Goal: Information Seeking & Learning: Learn about a topic

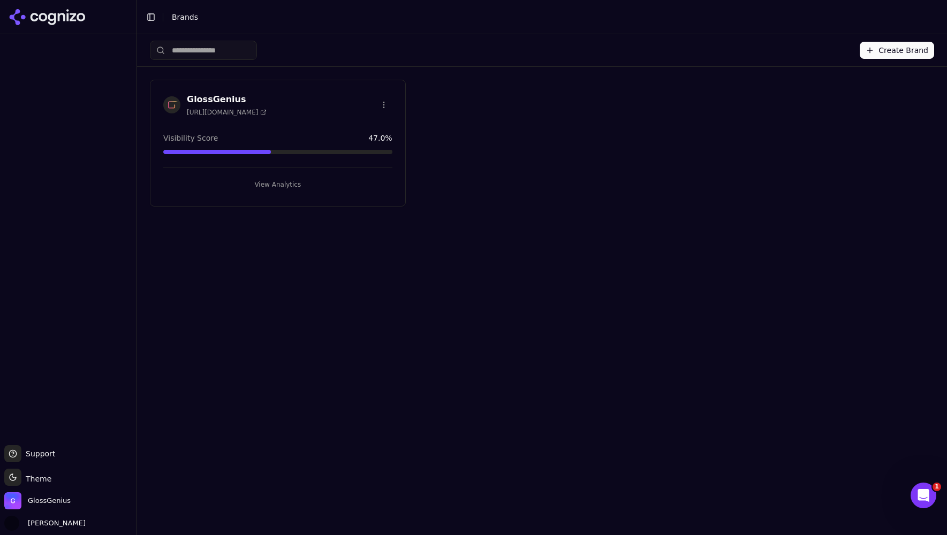
click at [264, 184] on button "View Analytics" at bounding box center [277, 184] width 229 height 17
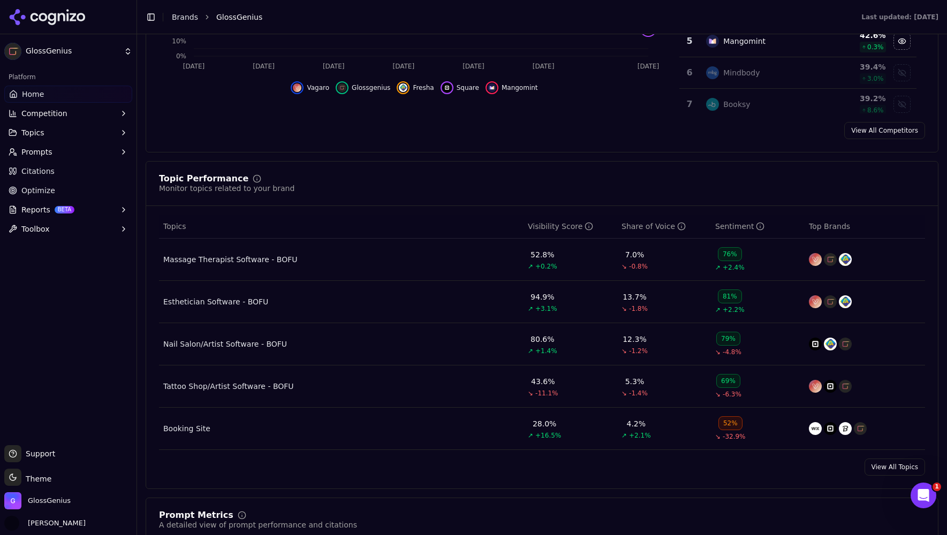
scroll to position [339, 0]
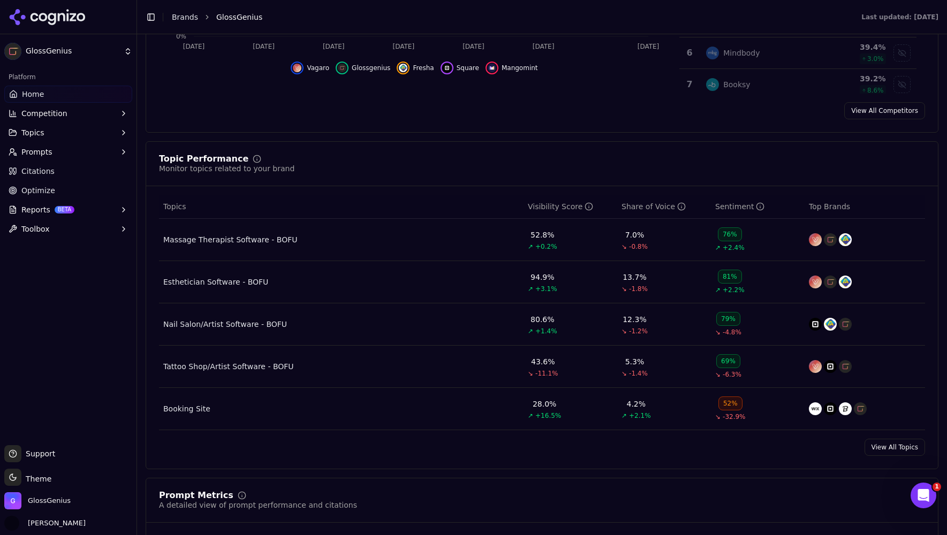
click at [880, 450] on link "View All Topics" at bounding box center [894, 447] width 60 height 17
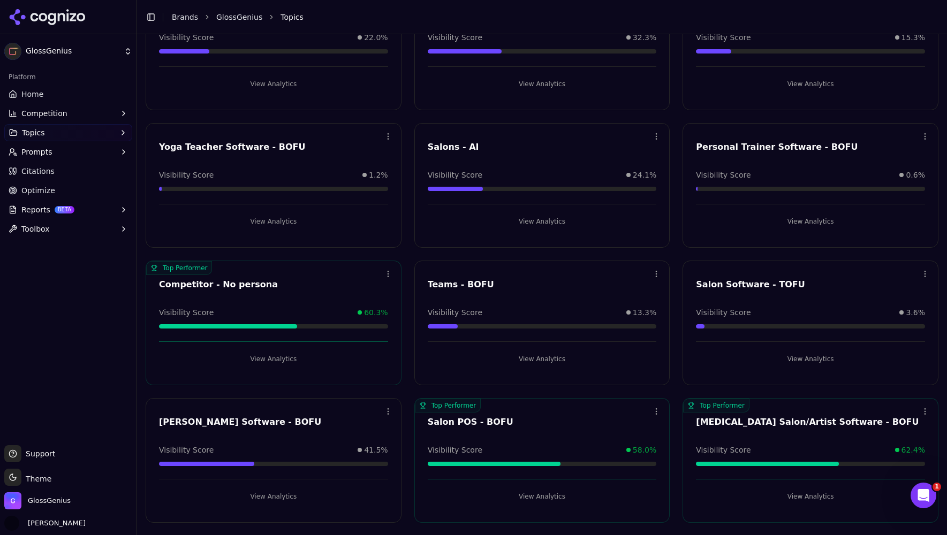
scroll to position [664, 0]
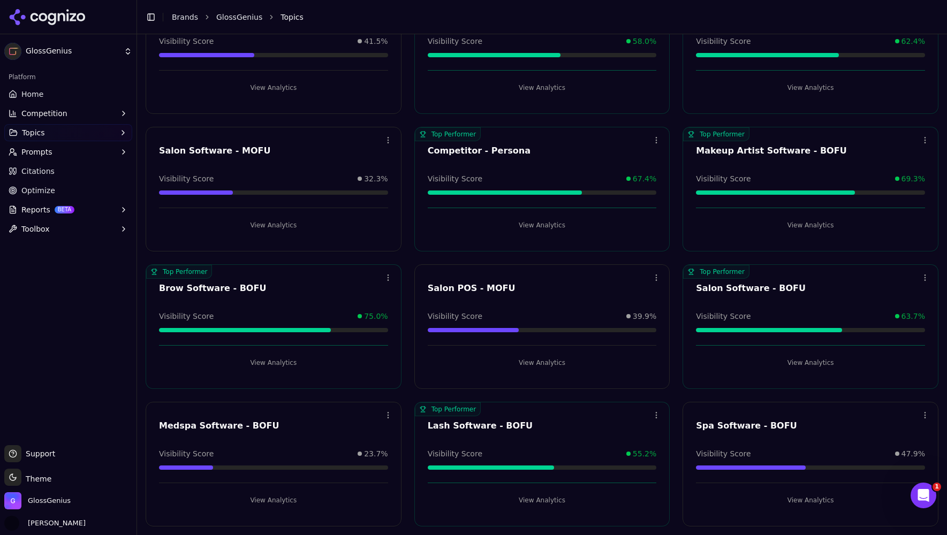
click at [801, 358] on button "View Analytics" at bounding box center [810, 362] width 229 height 17
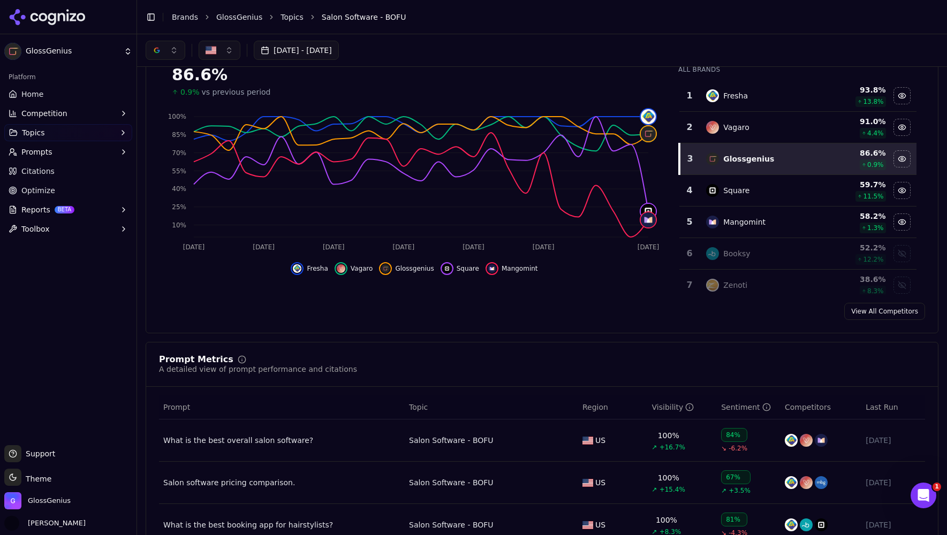
scroll to position [74, 0]
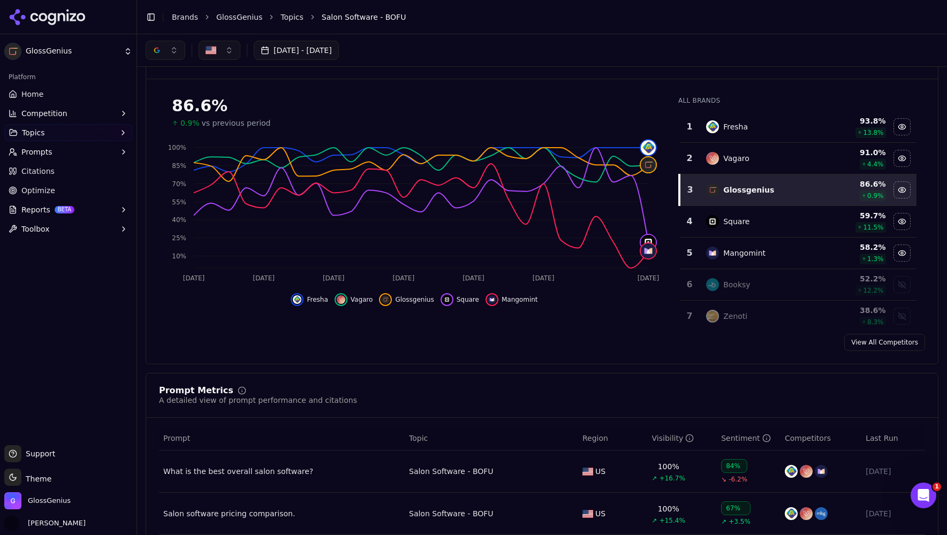
click at [167, 52] on button "button" at bounding box center [166, 50] width 40 height 19
click at [149, 95] on span "ChatGPT-Search" at bounding box center [162, 92] width 60 height 11
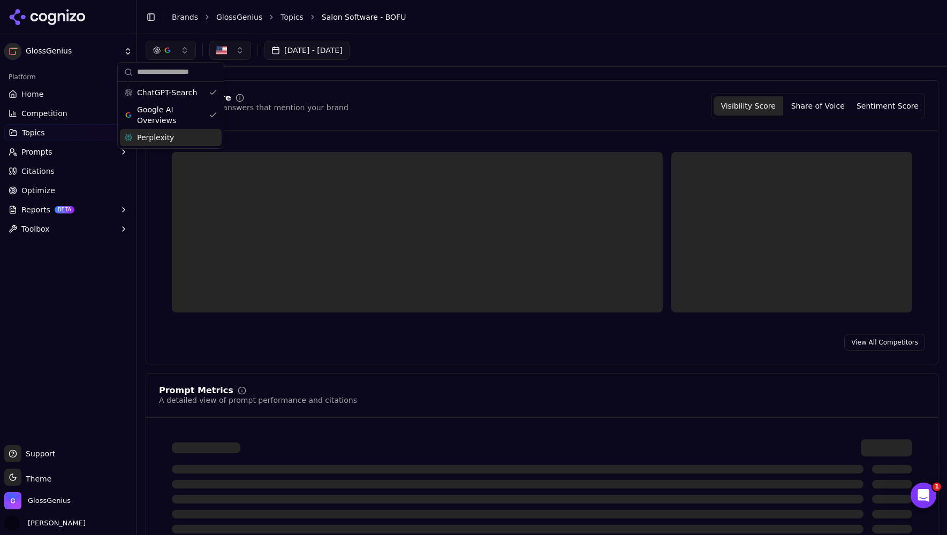
click at [149, 140] on span "Perplexity" at bounding box center [155, 137] width 37 height 11
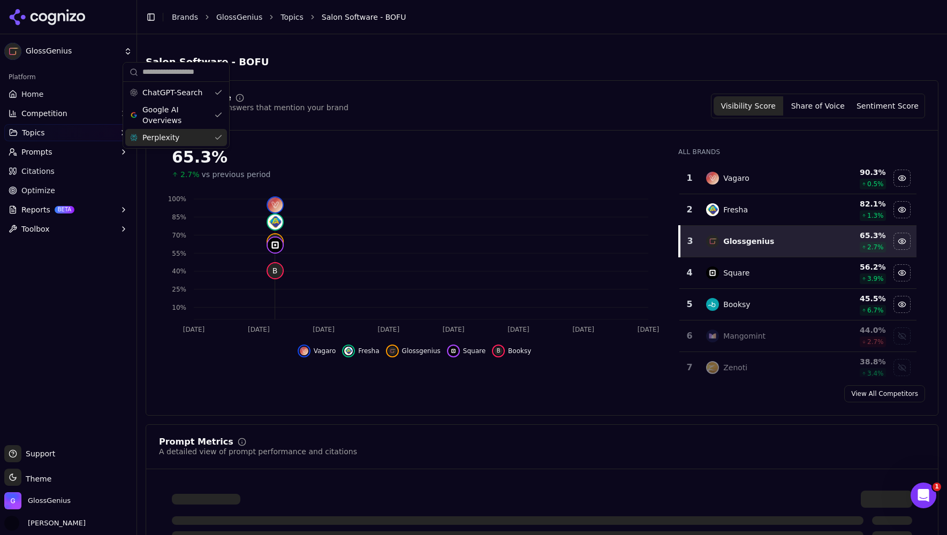
scroll to position [74, 0]
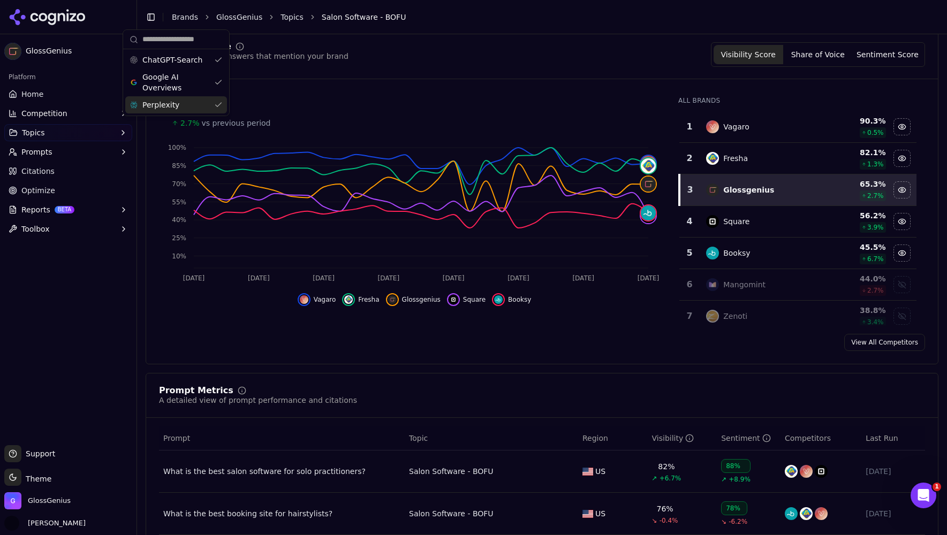
click at [166, 108] on span "Perplexity" at bounding box center [160, 105] width 37 height 11
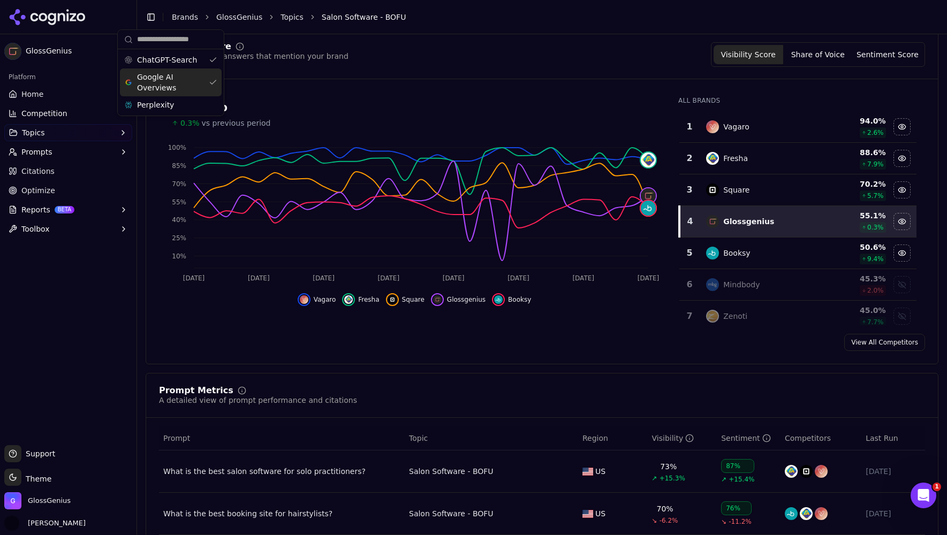
click at [363, 48] on div "Visibility Score Percentage of AI answers that mention your brand Visibility Sc…" at bounding box center [542, 54] width 766 height 25
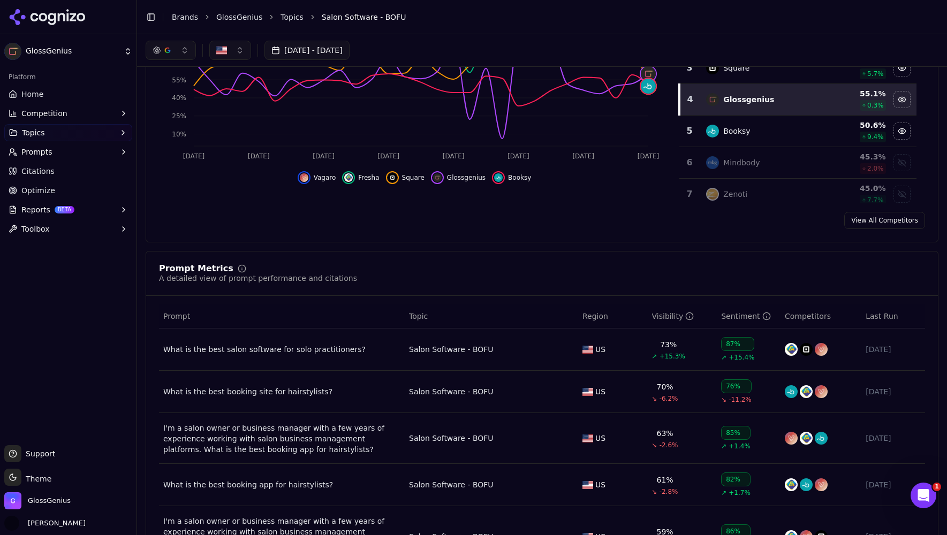
scroll to position [98, 0]
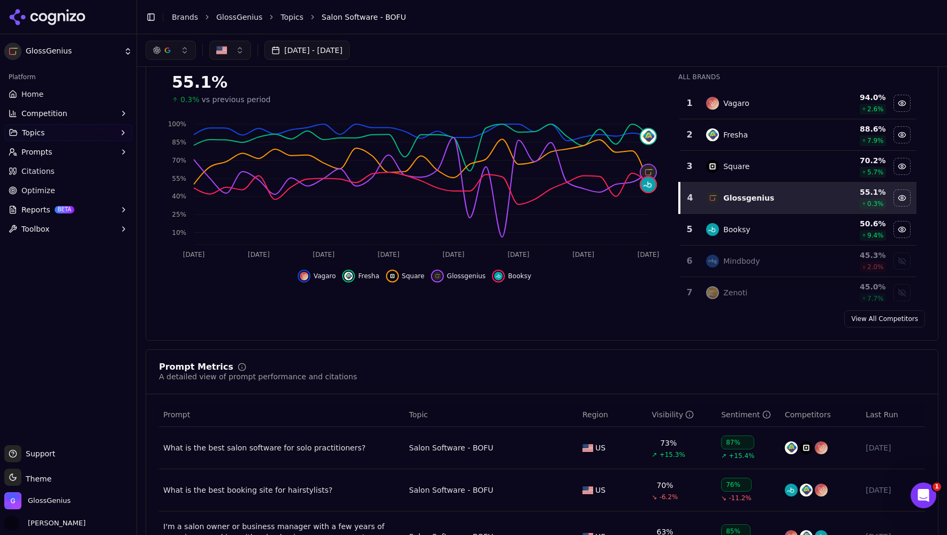
click at [182, 49] on button "button" at bounding box center [171, 50] width 50 height 19
click at [153, 117] on span "Google AI Overviews" at bounding box center [170, 114] width 67 height 21
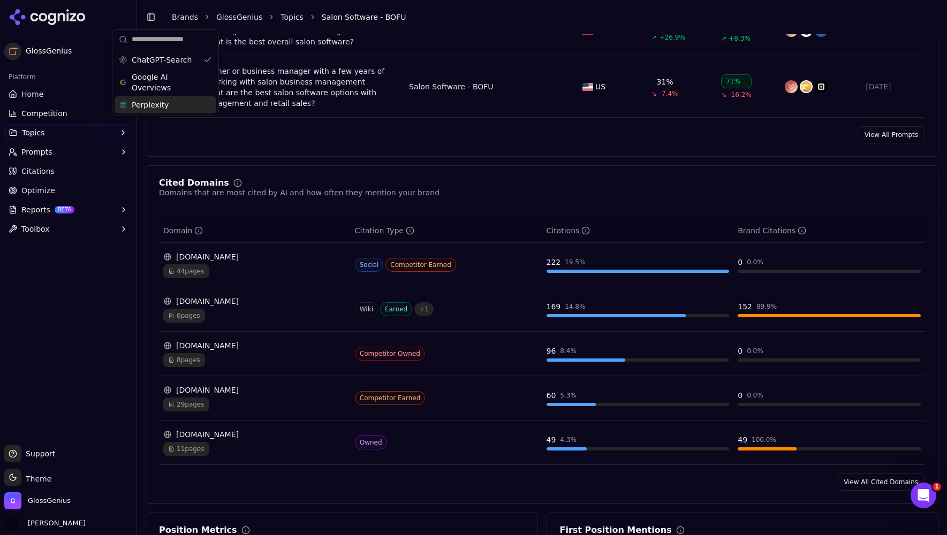
scroll to position [654, 0]
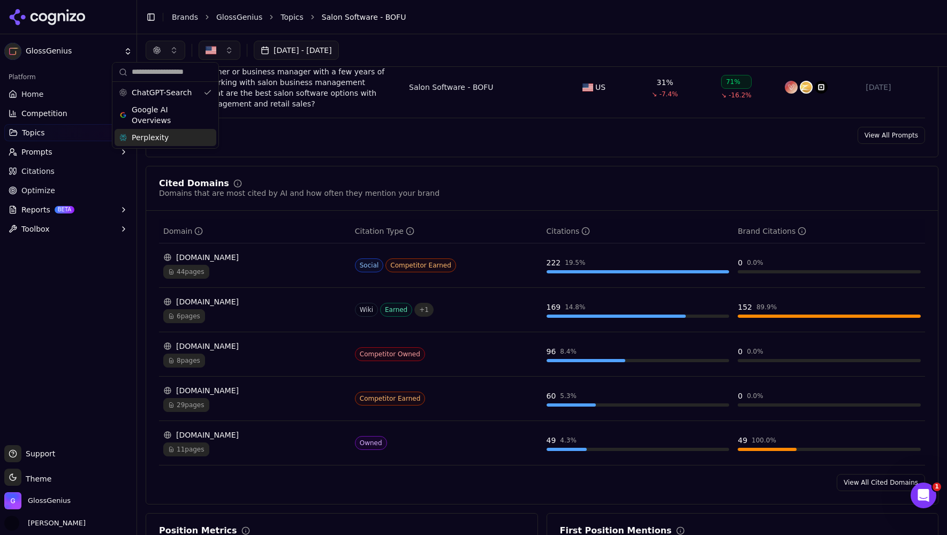
click at [858, 487] on link "View All Cited Domains" at bounding box center [880, 482] width 88 height 17
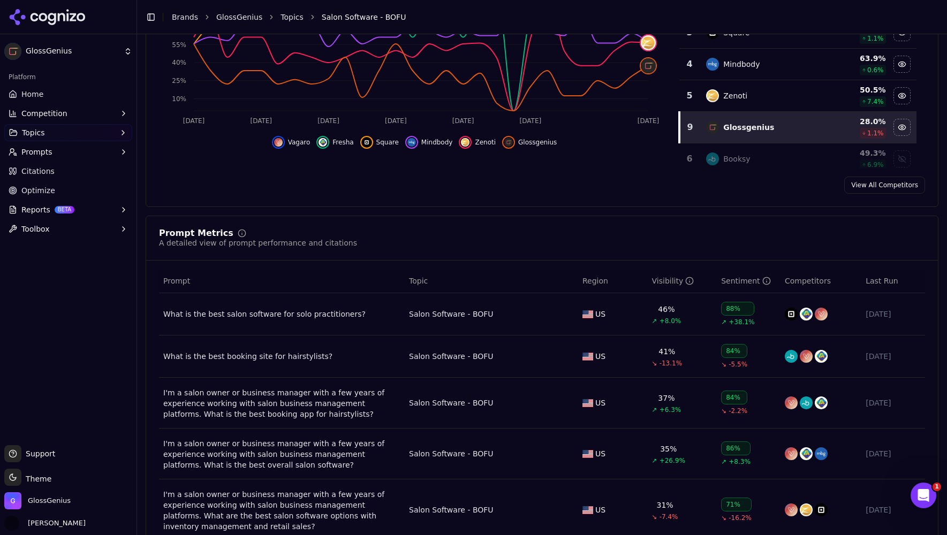
scroll to position [255, 0]
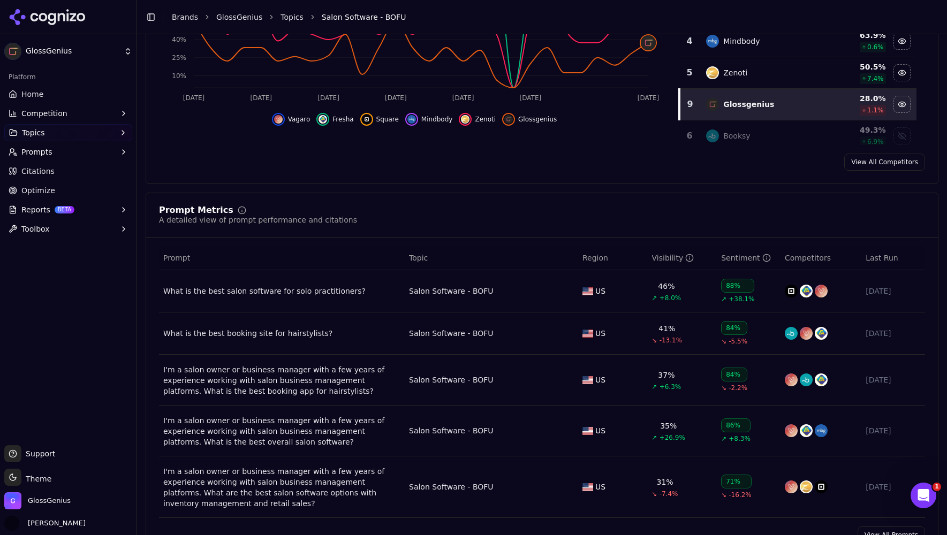
click at [362, 296] on div "What is the best salon software for solo practitioners?" at bounding box center [281, 291] width 237 height 11
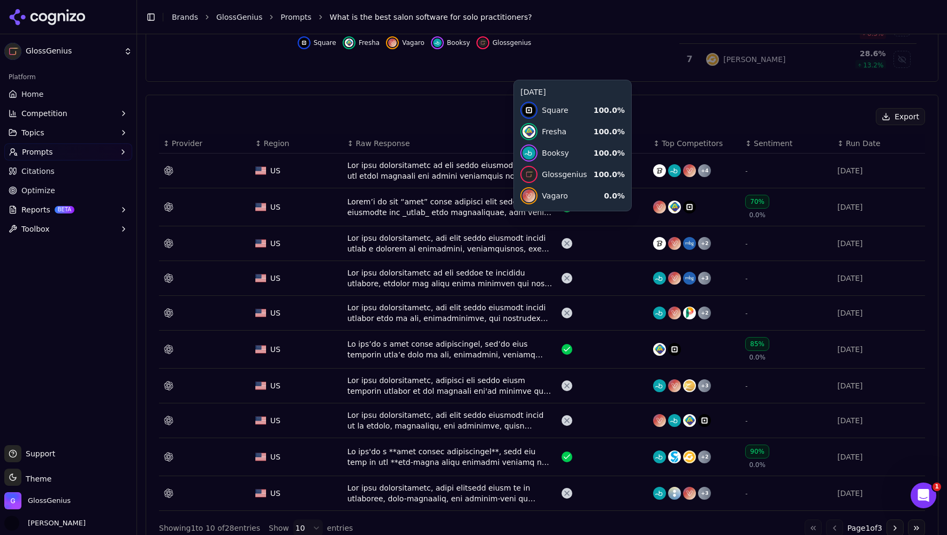
scroll to position [338, 0]
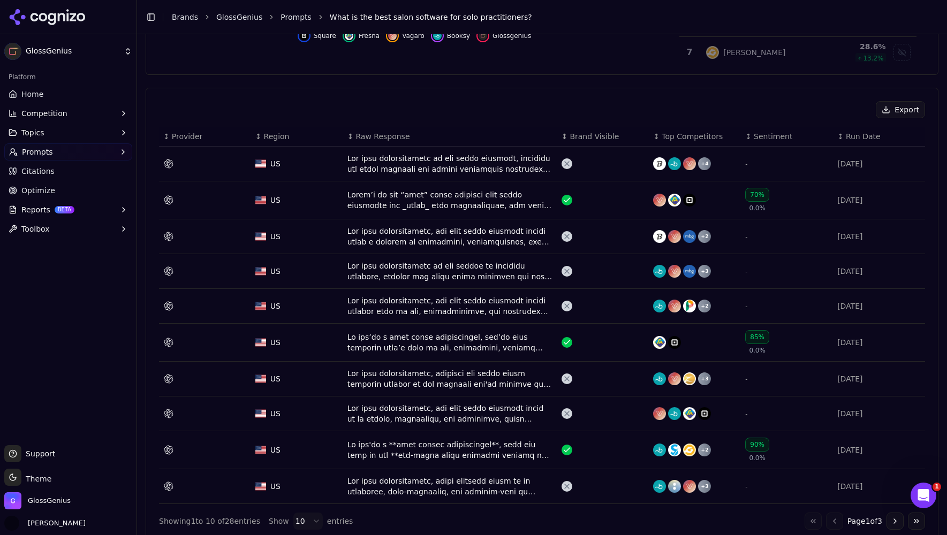
click at [318, 163] on div "US" at bounding box center [296, 163] width 83 height 11
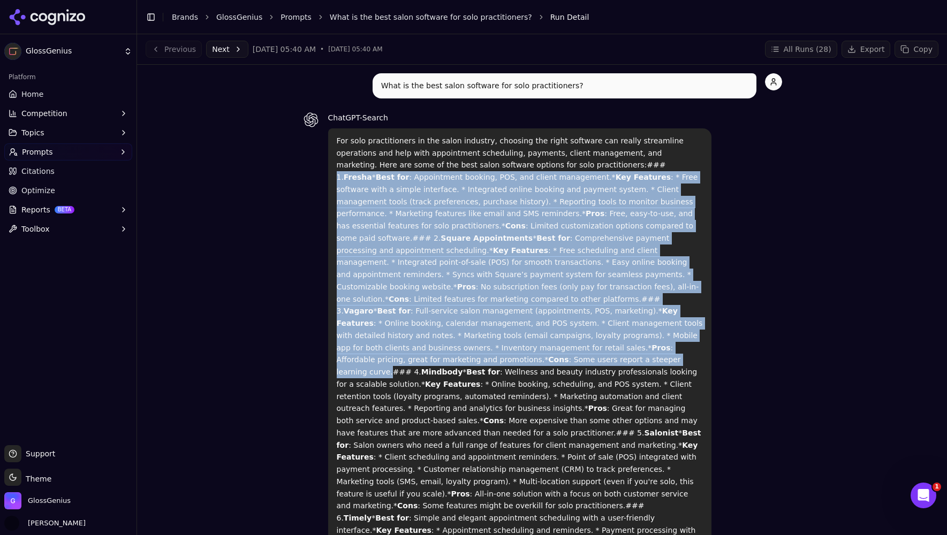
drag, startPoint x: 536, startPoint y: 164, endPoint x: 466, endPoint y: 353, distance: 201.7
click at [466, 353] on p "For solo practitioners in the salon industry, choosing the right software can r…" at bounding box center [520, 518] width 367 height 767
click at [226, 201] on div "What is the best salon software for solo practitioners? ChatGPT-Search For solo…" at bounding box center [542, 534] width 793 height 923
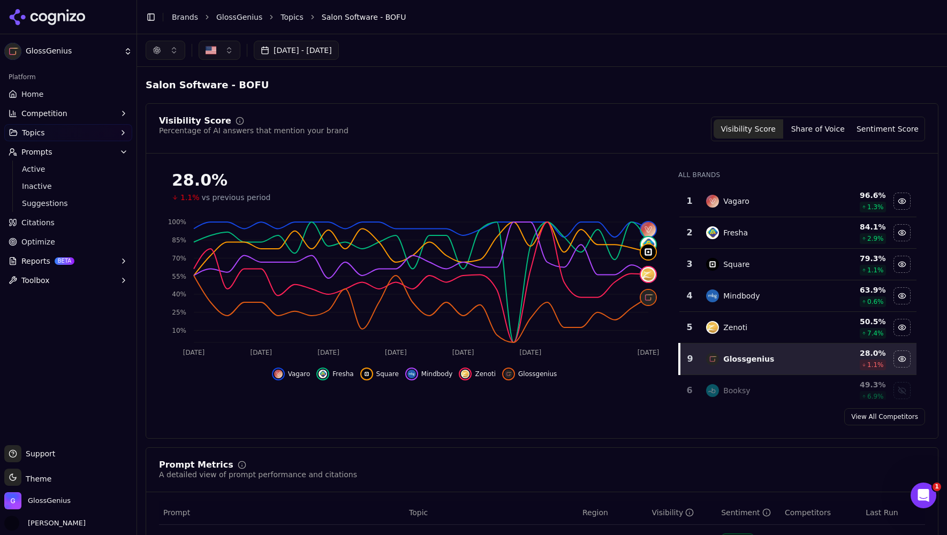
click at [172, 50] on button "button" at bounding box center [166, 50] width 40 height 19
click at [151, 117] on span "Google AI Overviews" at bounding box center [165, 114] width 67 height 21
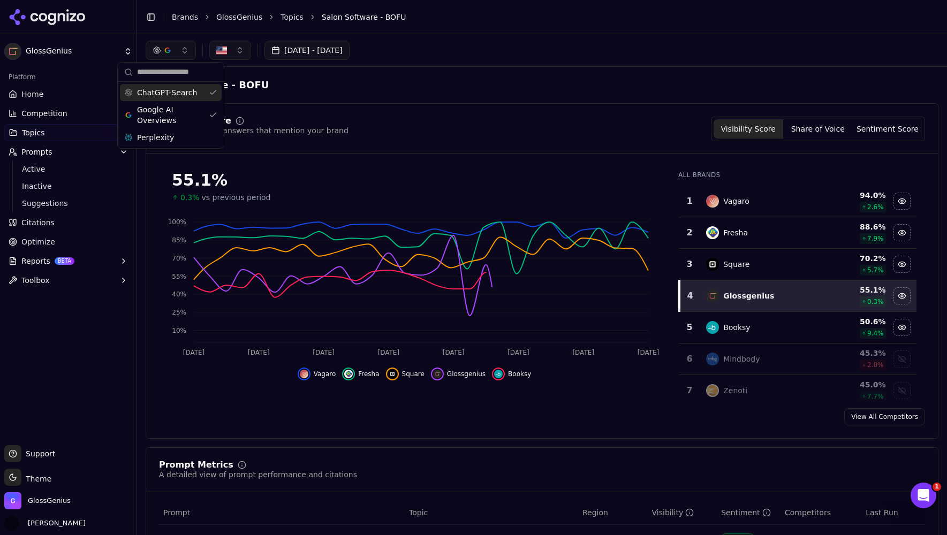
click at [150, 93] on span "ChatGPT-Search" at bounding box center [167, 92] width 60 height 11
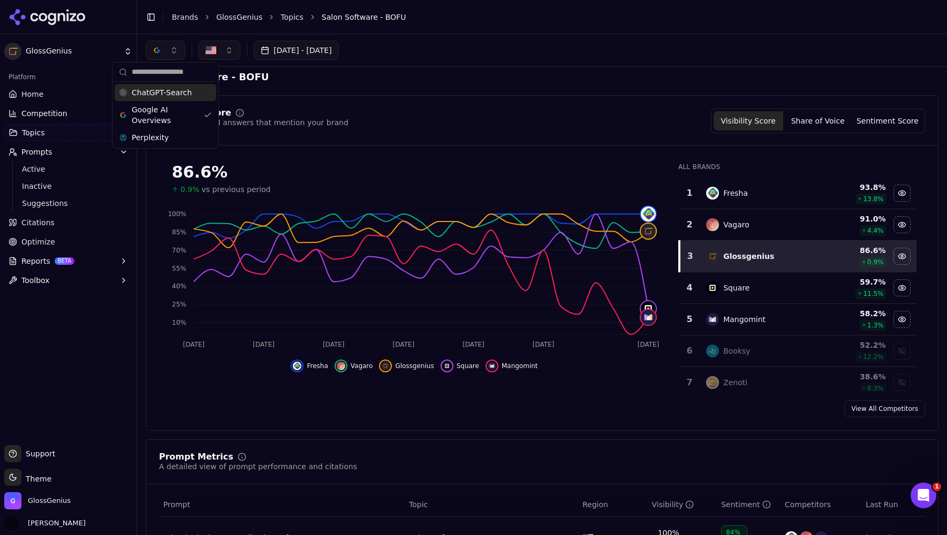
scroll to position [10, 0]
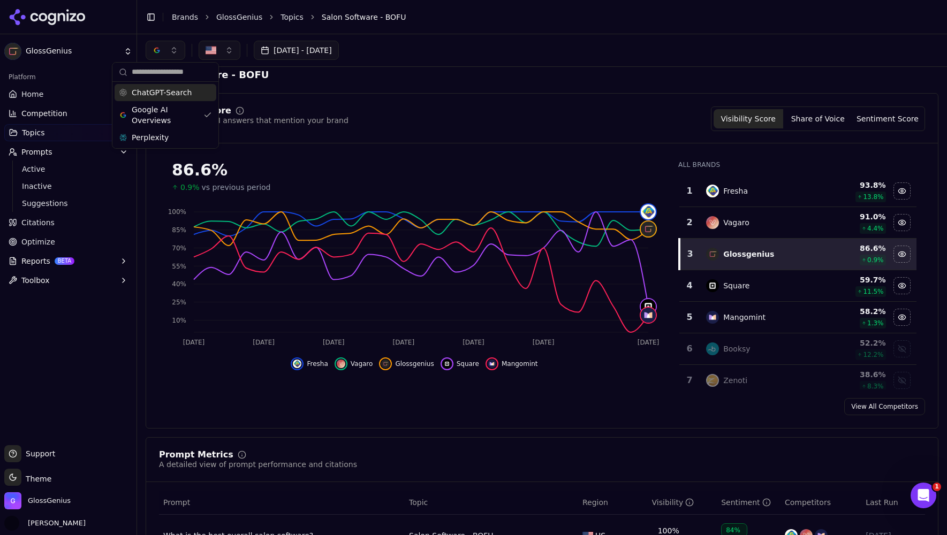
click at [428, 55] on div "[DATE] - [DATE]" at bounding box center [542, 50] width 793 height 19
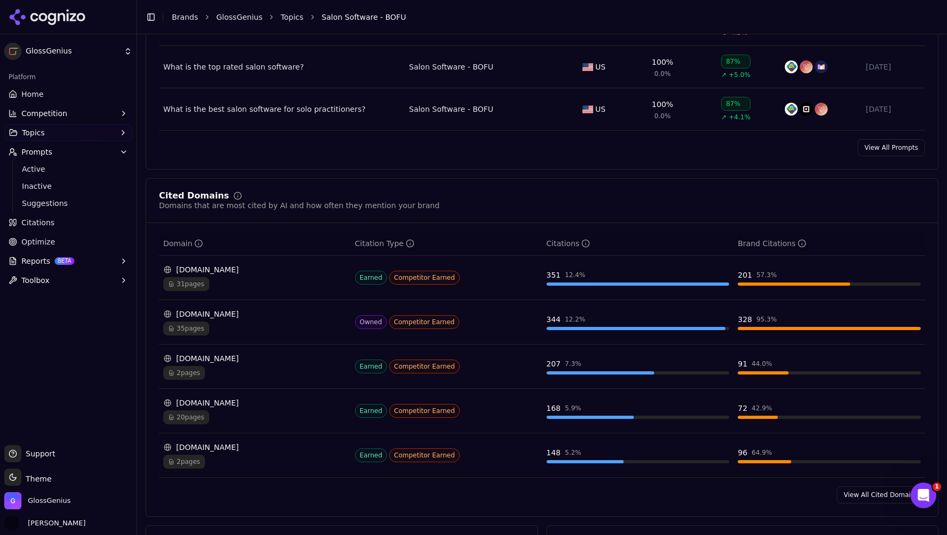
scroll to position [0, 0]
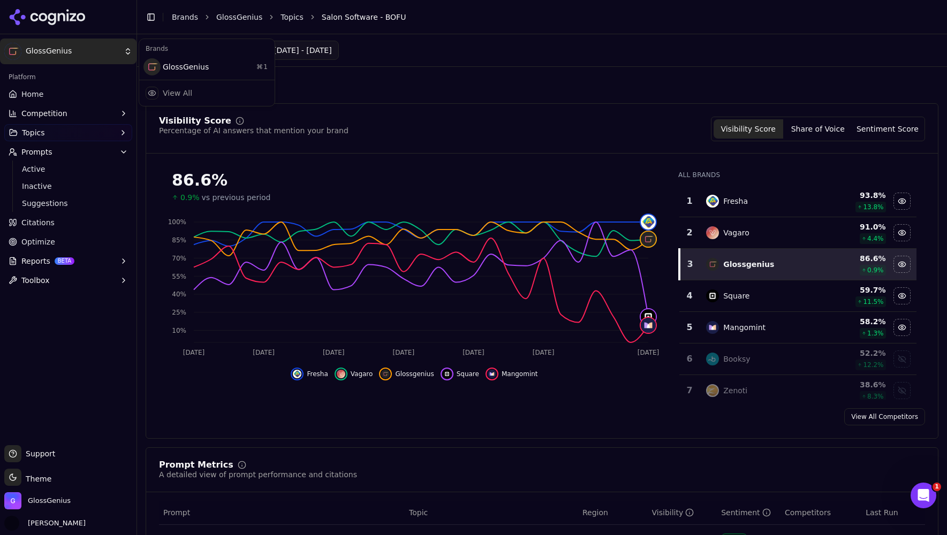
click at [101, 53] on html "GlossGenius Platform Home Competition Topics Prompts Active Inactive Suggestion…" at bounding box center [473, 267] width 947 height 535
click at [55, 466] on html "GlossGenius Platform Home Competition Topics Prompts Active Inactive Suggestion…" at bounding box center [473, 267] width 947 height 535
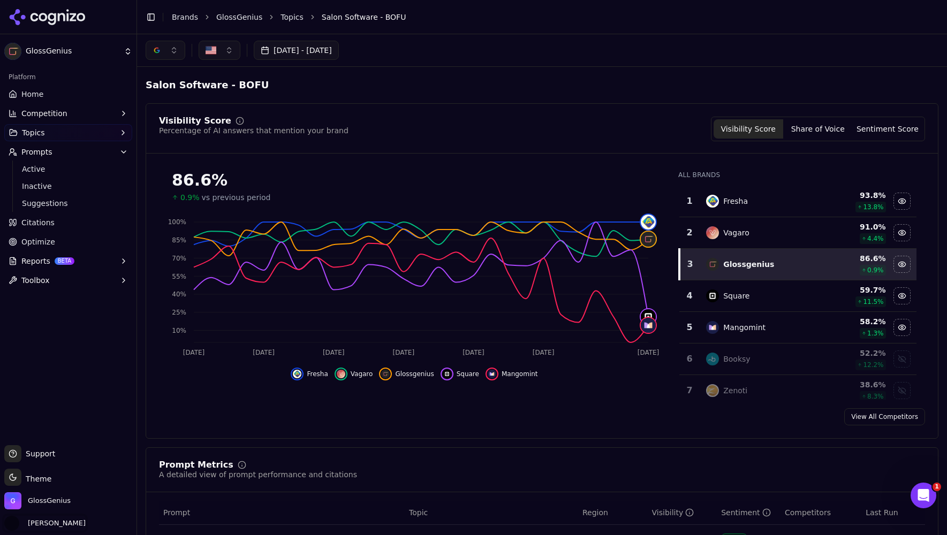
click at [54, 522] on span "[PERSON_NAME]" at bounding box center [55, 524] width 62 height 10
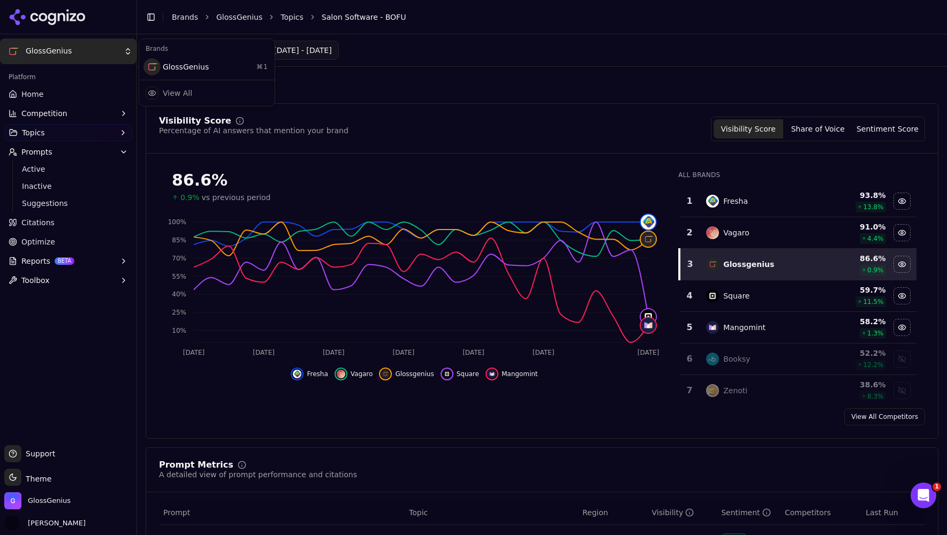
click at [52, 55] on html "GlossGenius Platform Home Competition Topics Prompts Active Inactive Suggestion…" at bounding box center [473, 267] width 947 height 535
click at [170, 65] on div "GlossGenius ⌘ 1" at bounding box center [206, 66] width 131 height 21
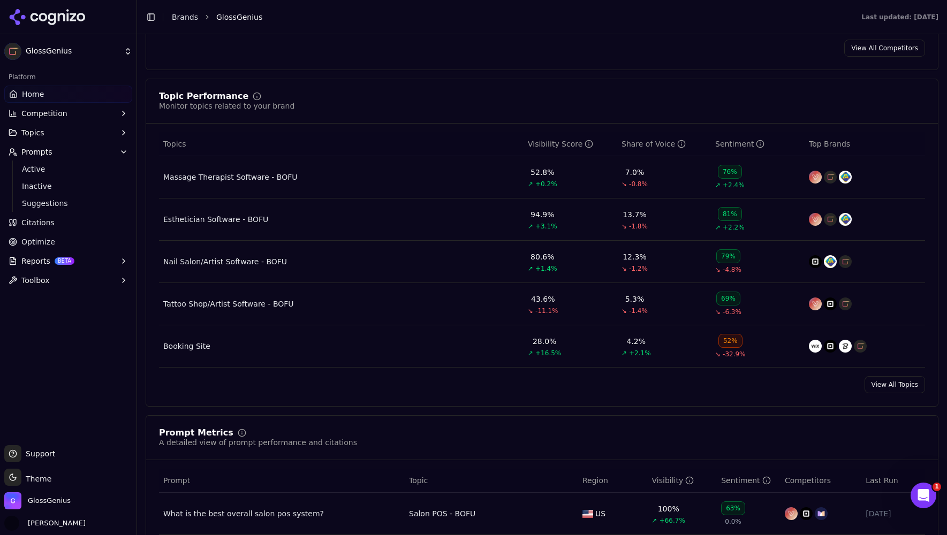
scroll to position [419, 0]
